Goal: Transaction & Acquisition: Book appointment/travel/reservation

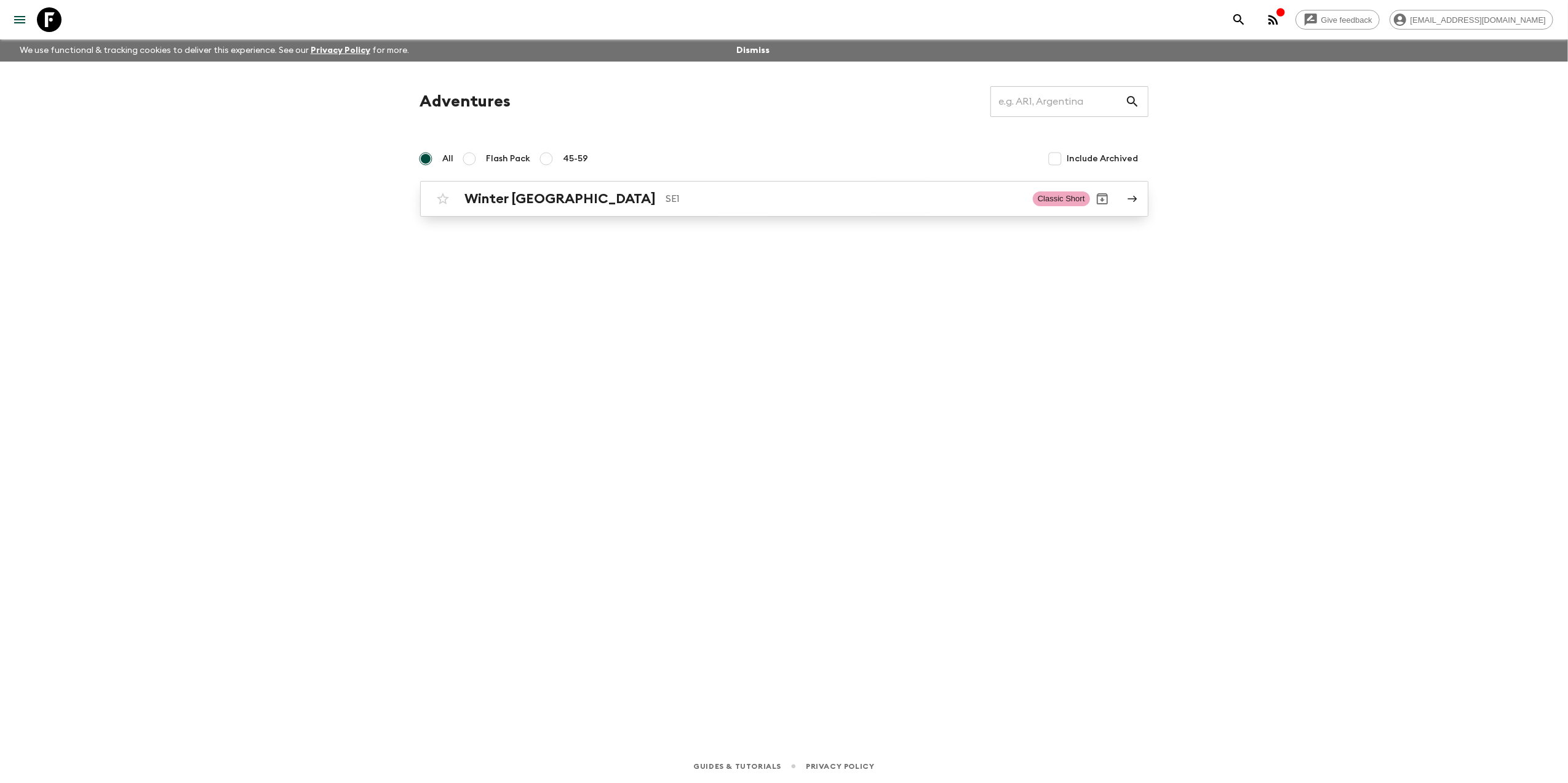
click at [505, 206] on h2 "Winter [GEOGRAPHIC_DATA]" at bounding box center [561, 199] width 192 height 16
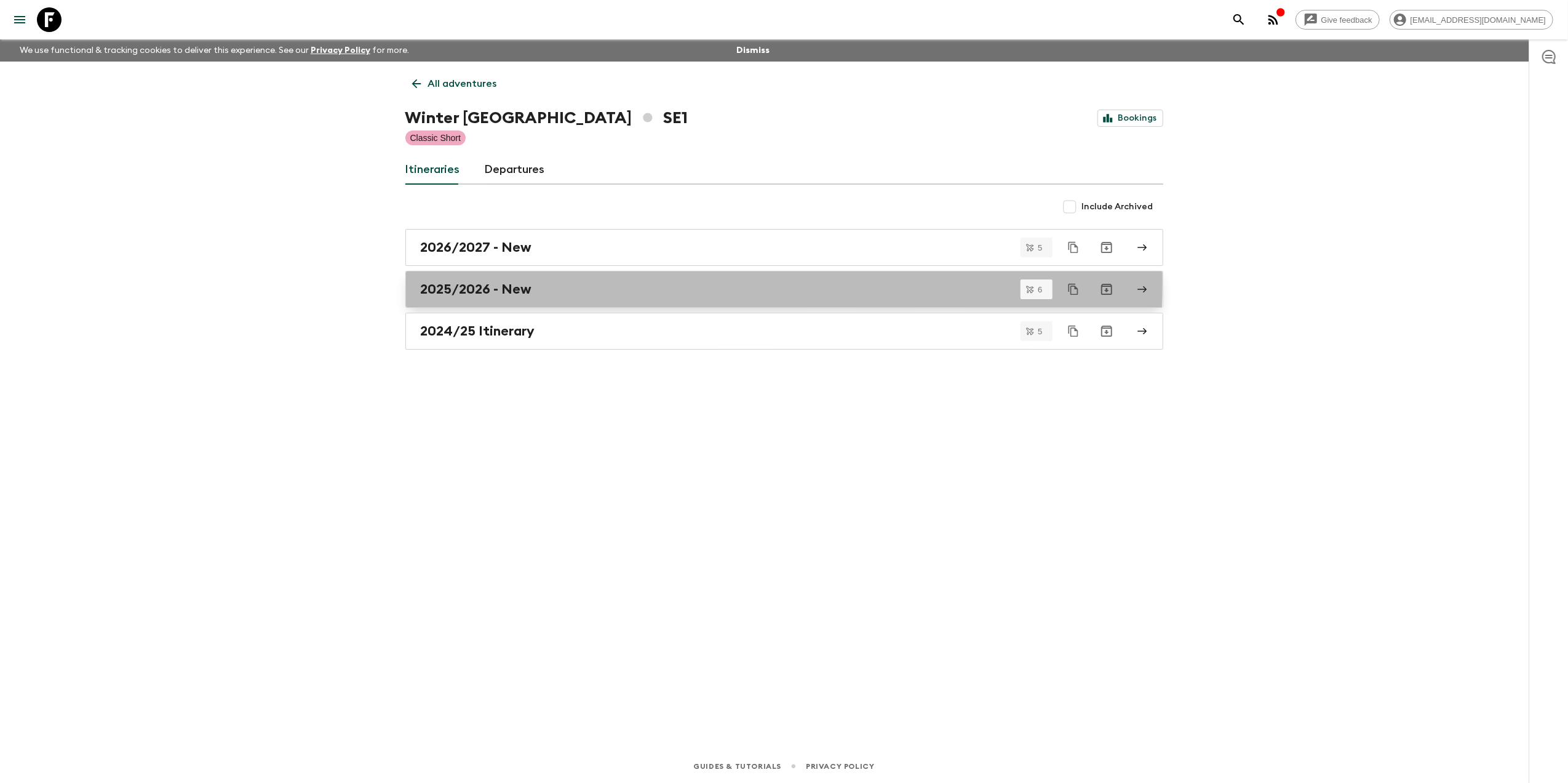
click at [491, 281] on link "2025/2026 - New" at bounding box center [784, 289] width 758 height 37
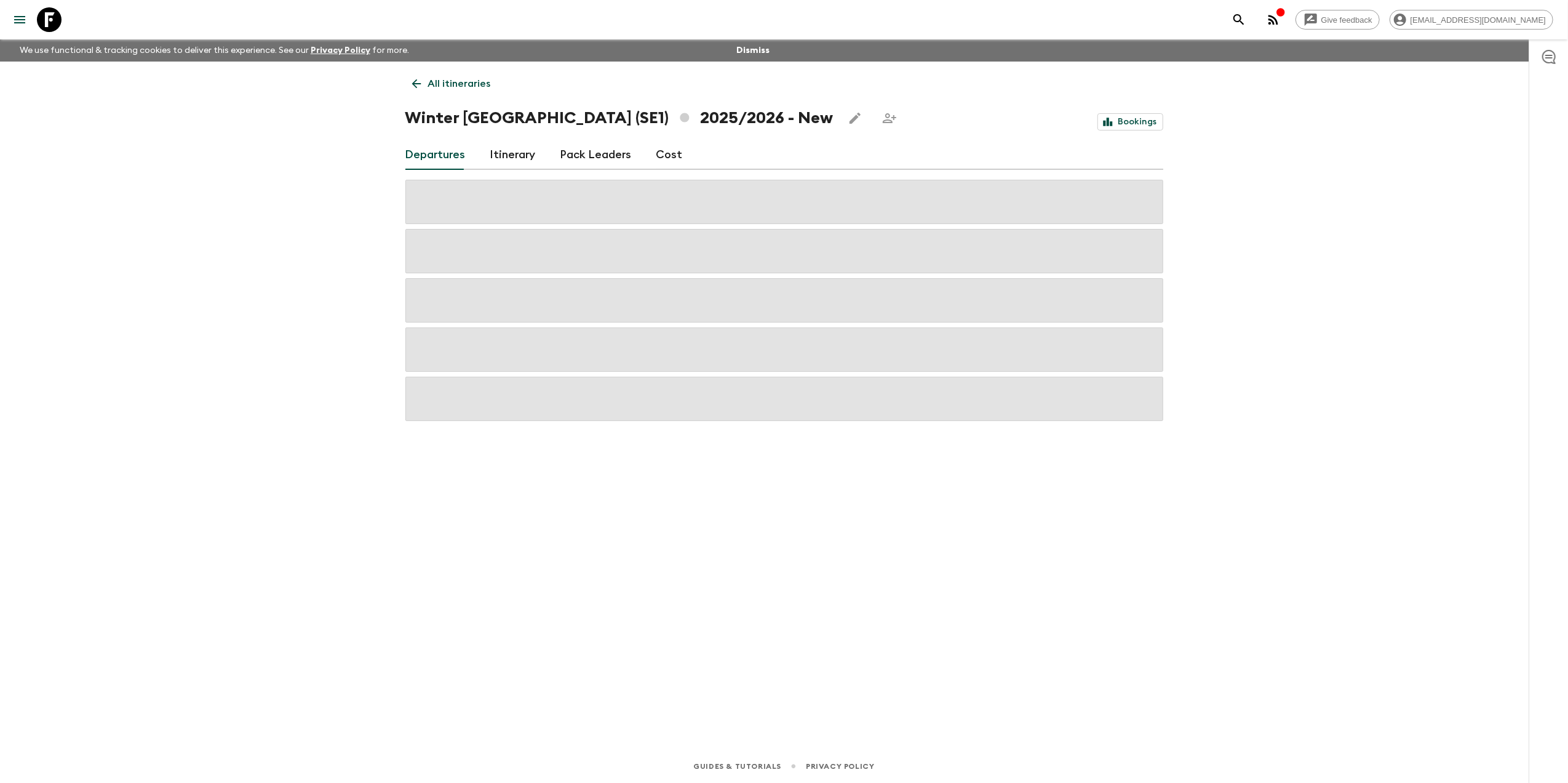
click at [665, 150] on link "Cost" at bounding box center [670, 156] width 26 height 30
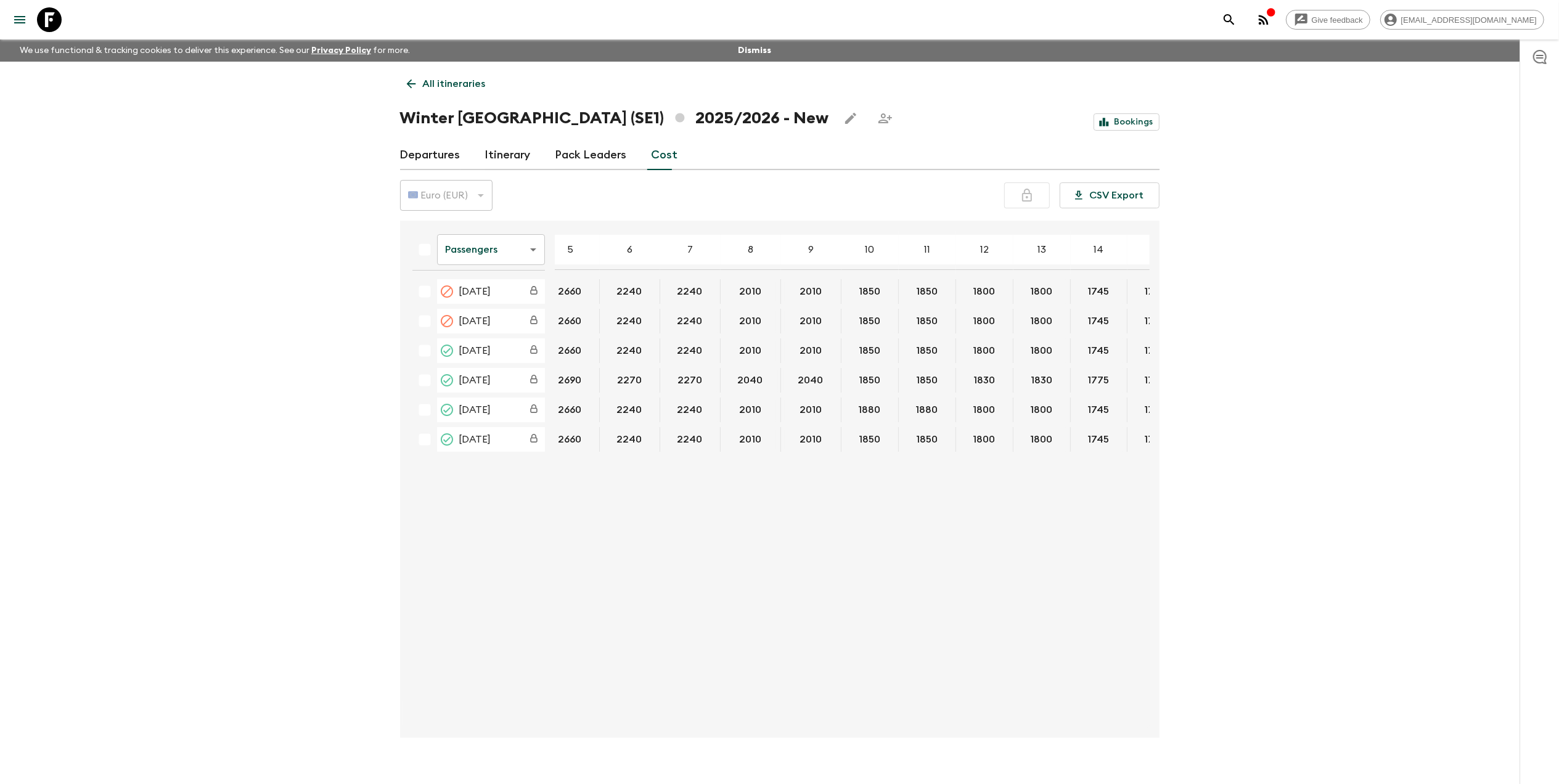
scroll to position [0, 75]
click at [486, 251] on body "Give feedback [EMAIL_ADDRESS][DOMAIN_NAME] We use functional & tracking cookies…" at bounding box center [779, 403] width 1559 height 805
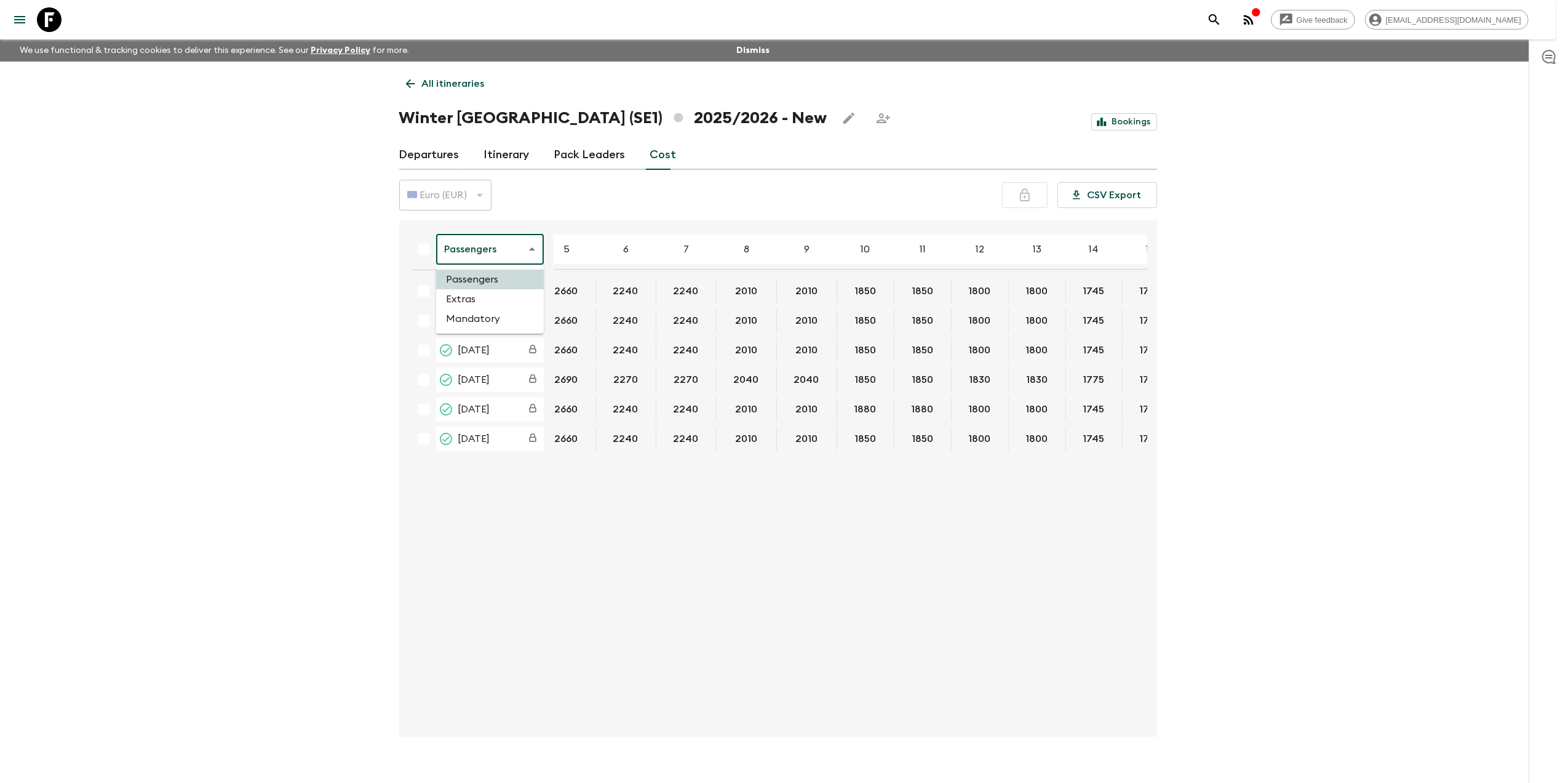
click at [480, 298] on li "Extras" at bounding box center [490, 299] width 107 height 19
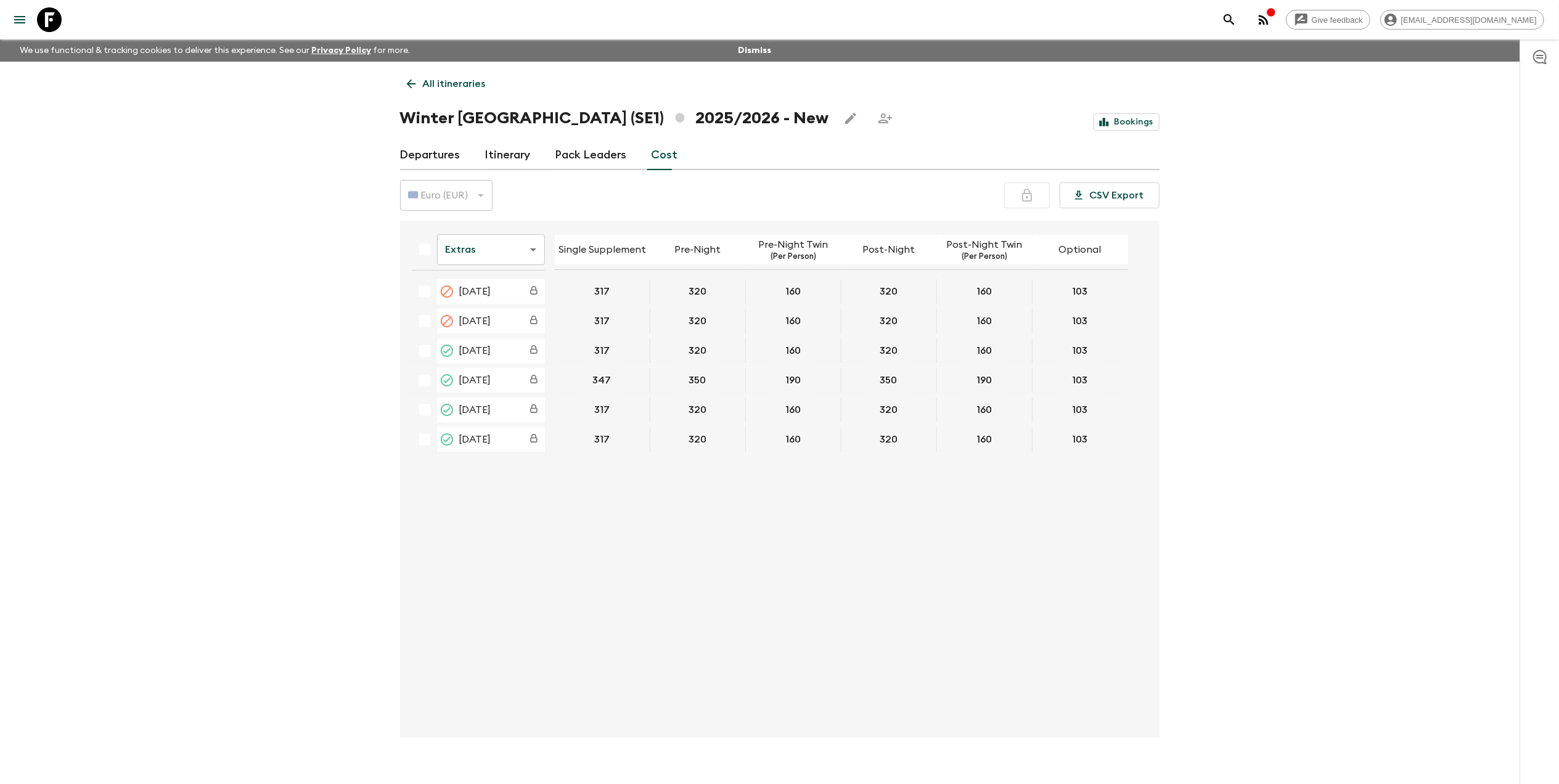
click at [452, 247] on body "Give feedback [EMAIL_ADDRESS][DOMAIN_NAME] We use functional & tracking cookies…" at bounding box center [779, 403] width 1559 height 805
click at [460, 285] on li "Passengers" at bounding box center [491, 279] width 108 height 19
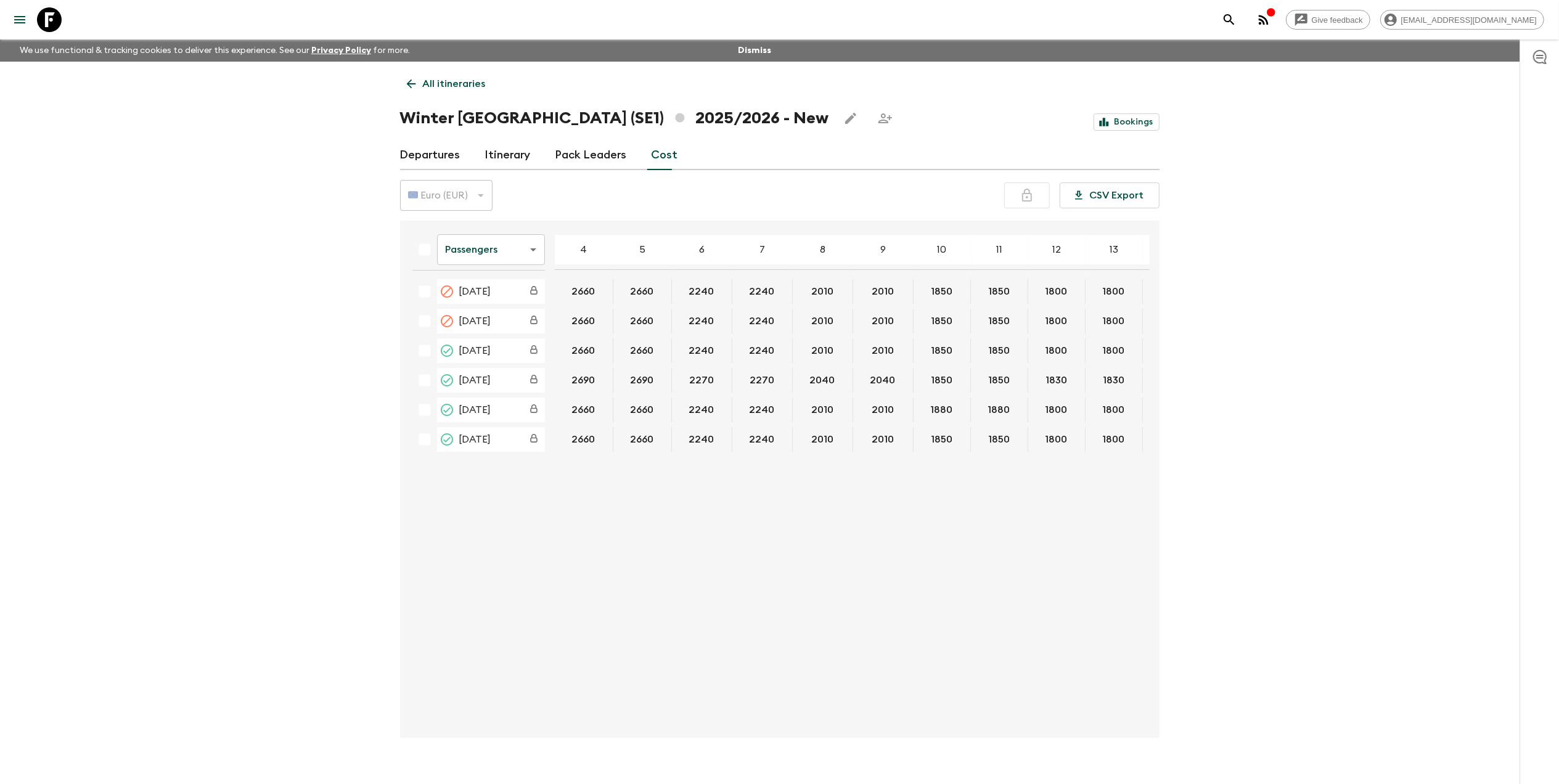
click at [301, 379] on div "Give feedback [EMAIL_ADDRESS][DOMAIN_NAME] We use functional & tracking cookies…" at bounding box center [779, 403] width 1559 height 805
click at [494, 161] on link "Itinerary" at bounding box center [509, 156] width 46 height 30
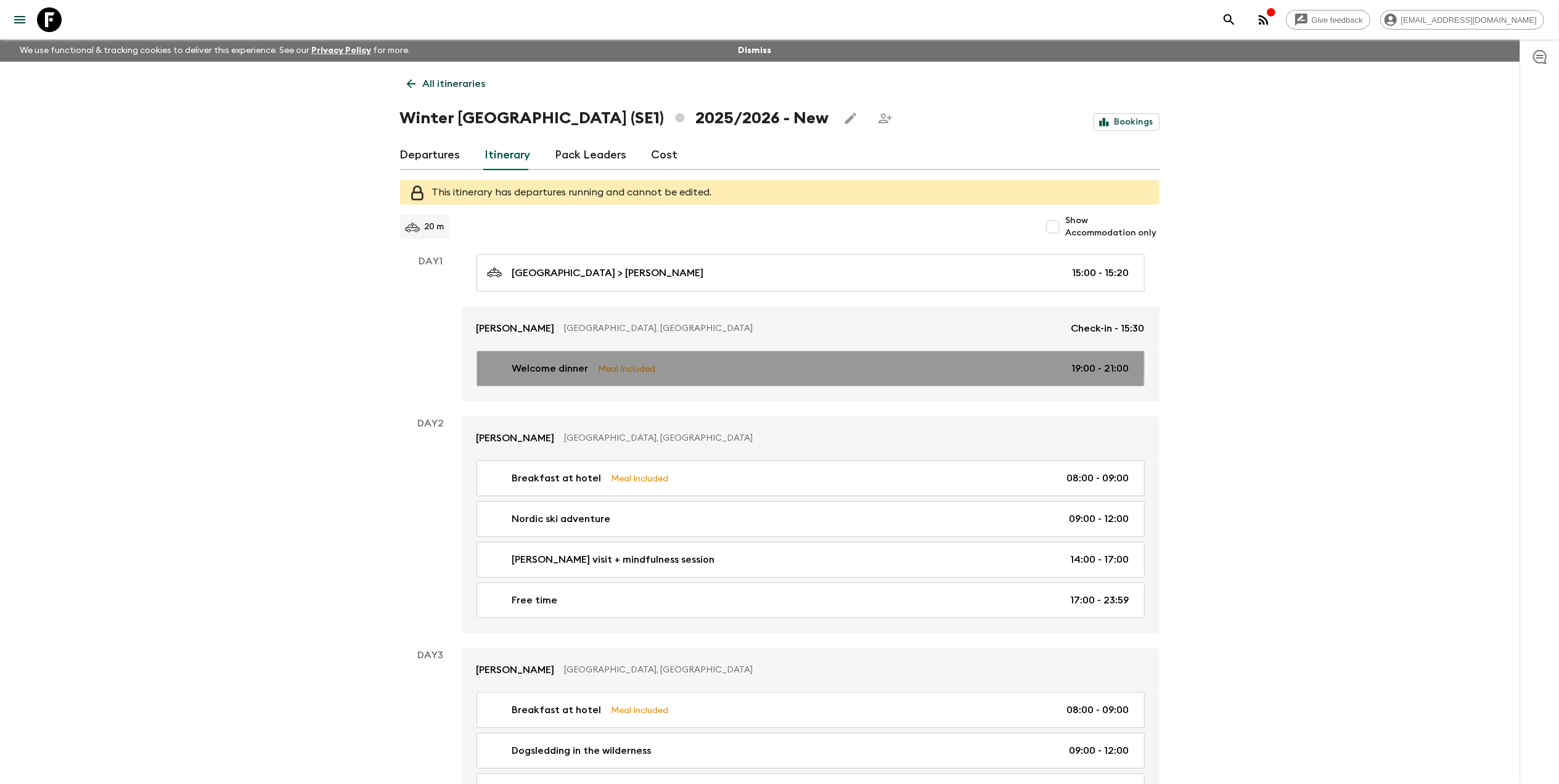
click at [621, 366] on p "Meal Included" at bounding box center [627, 368] width 57 height 13
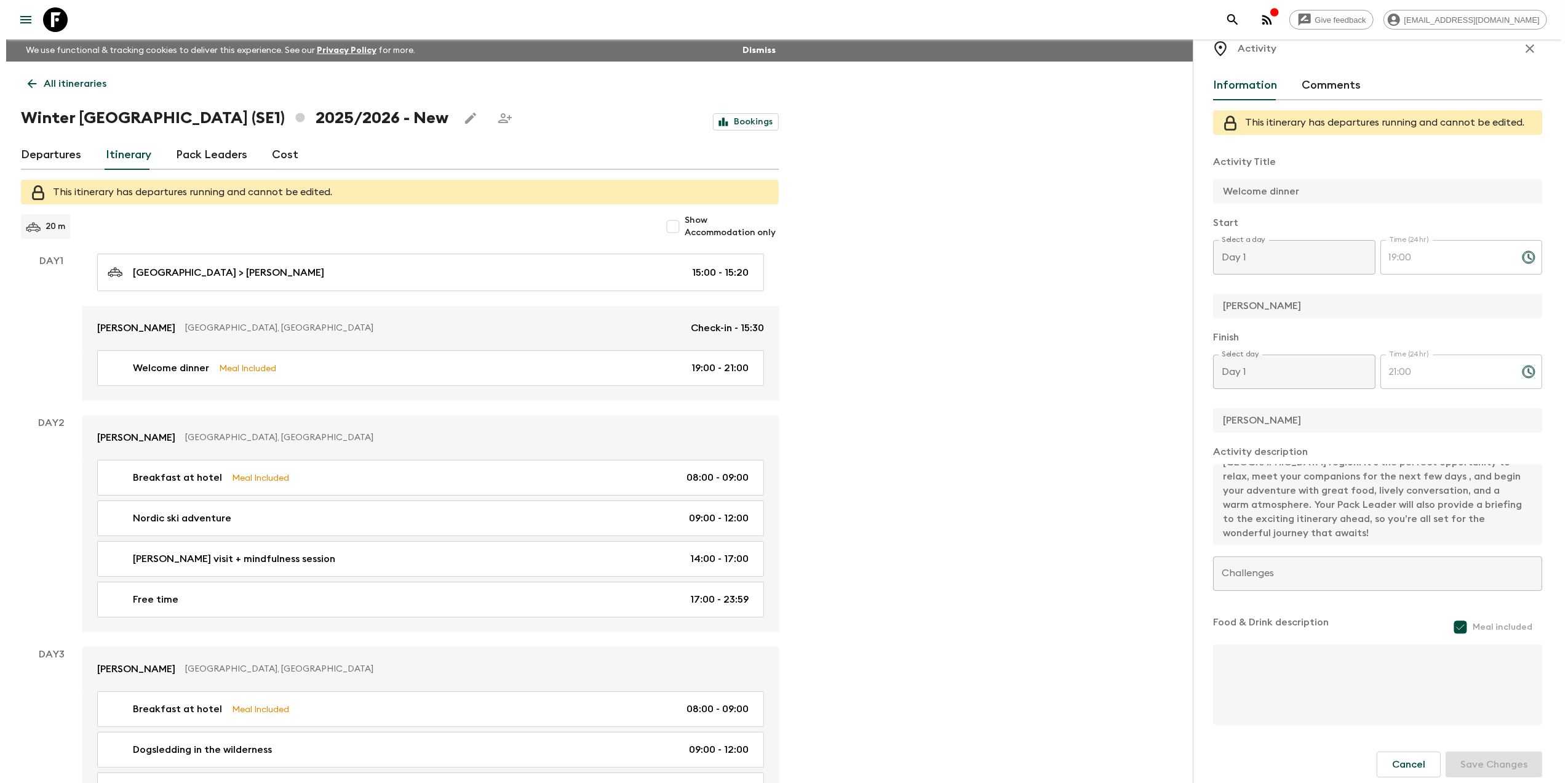
scroll to position [33, 0]
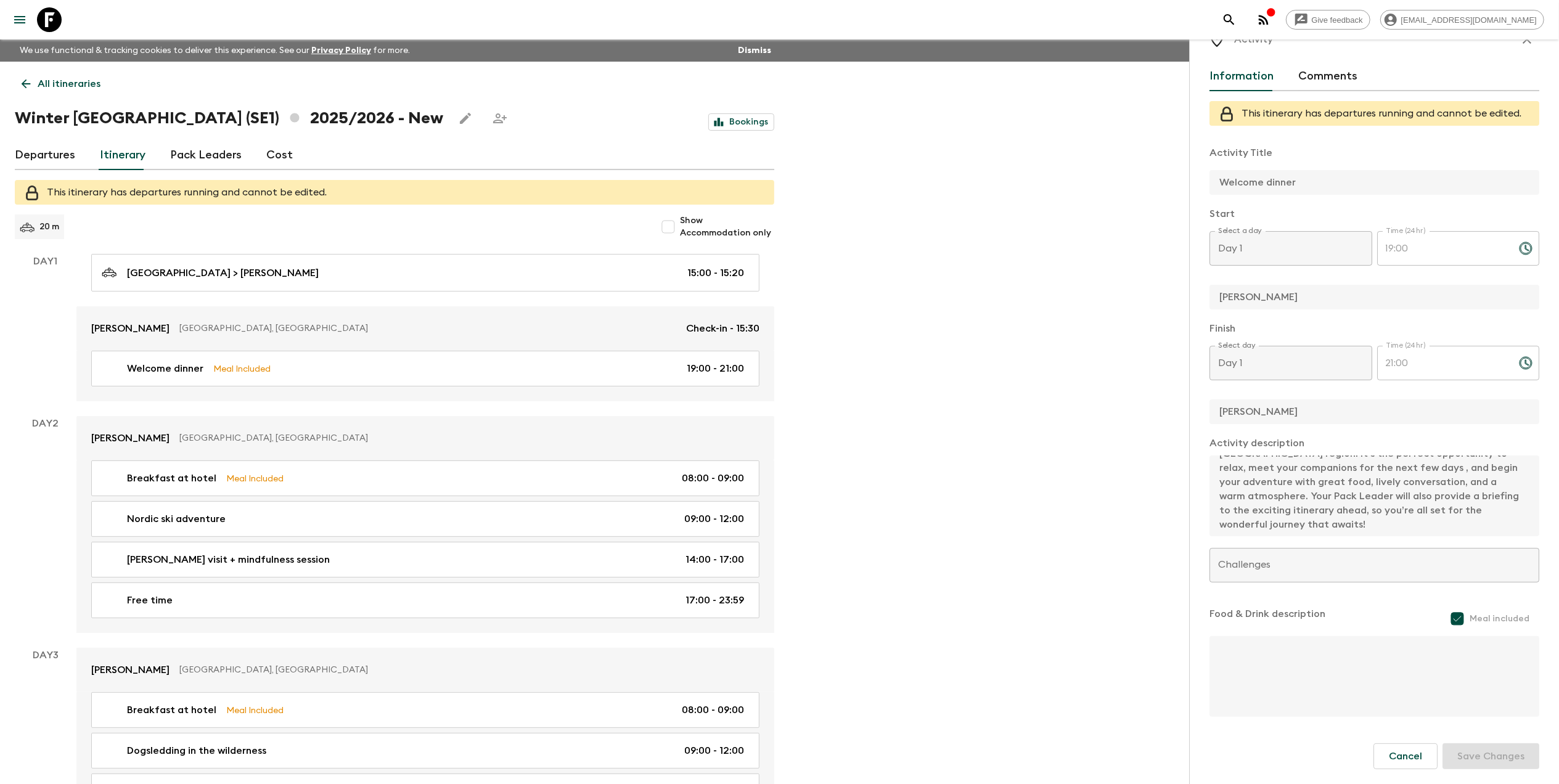
click at [1085, 500] on div "Give feedback [EMAIL_ADDRESS][DOMAIN_NAME] We use functional & tracking cookies…" at bounding box center [779, 521] width 1559 height 1042
click at [116, 160] on link "Itinerary" at bounding box center [122, 156] width 46 height 30
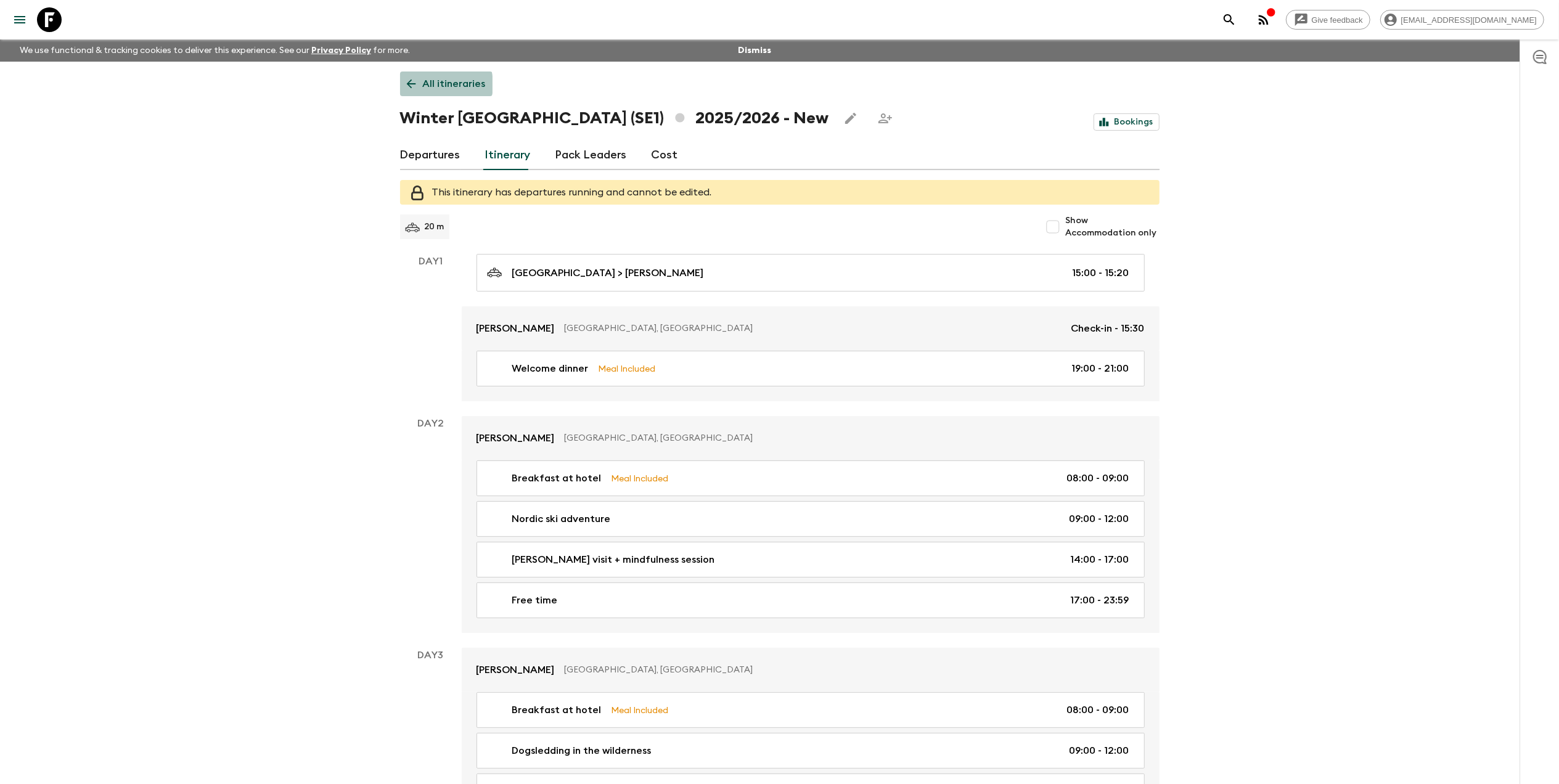
click at [428, 85] on p "All itineraries" at bounding box center [454, 84] width 63 height 15
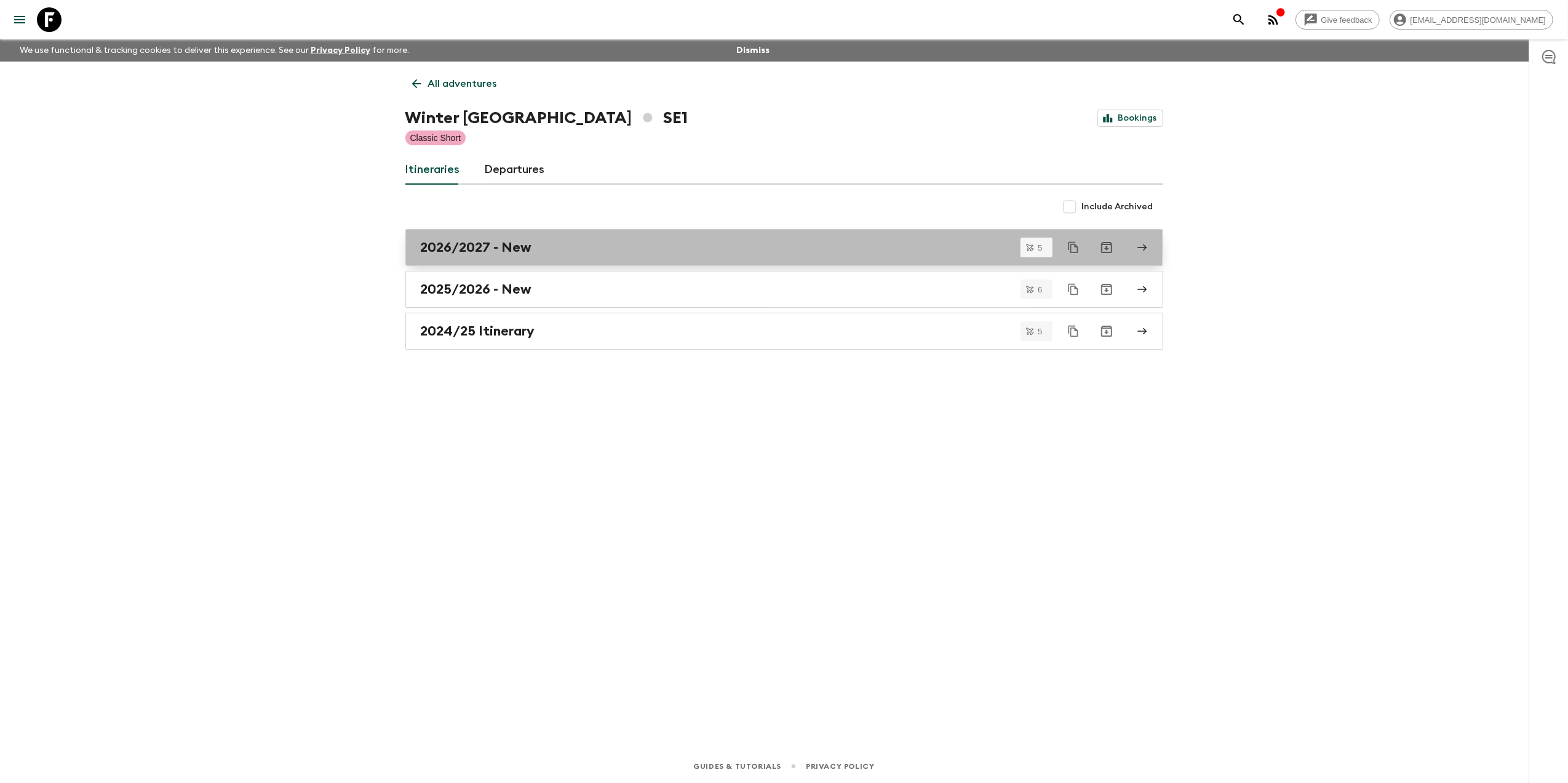
click at [520, 245] on h2 "2026/2027 - New" at bounding box center [477, 247] width 112 height 16
